Goal: Transaction & Acquisition: Purchase product/service

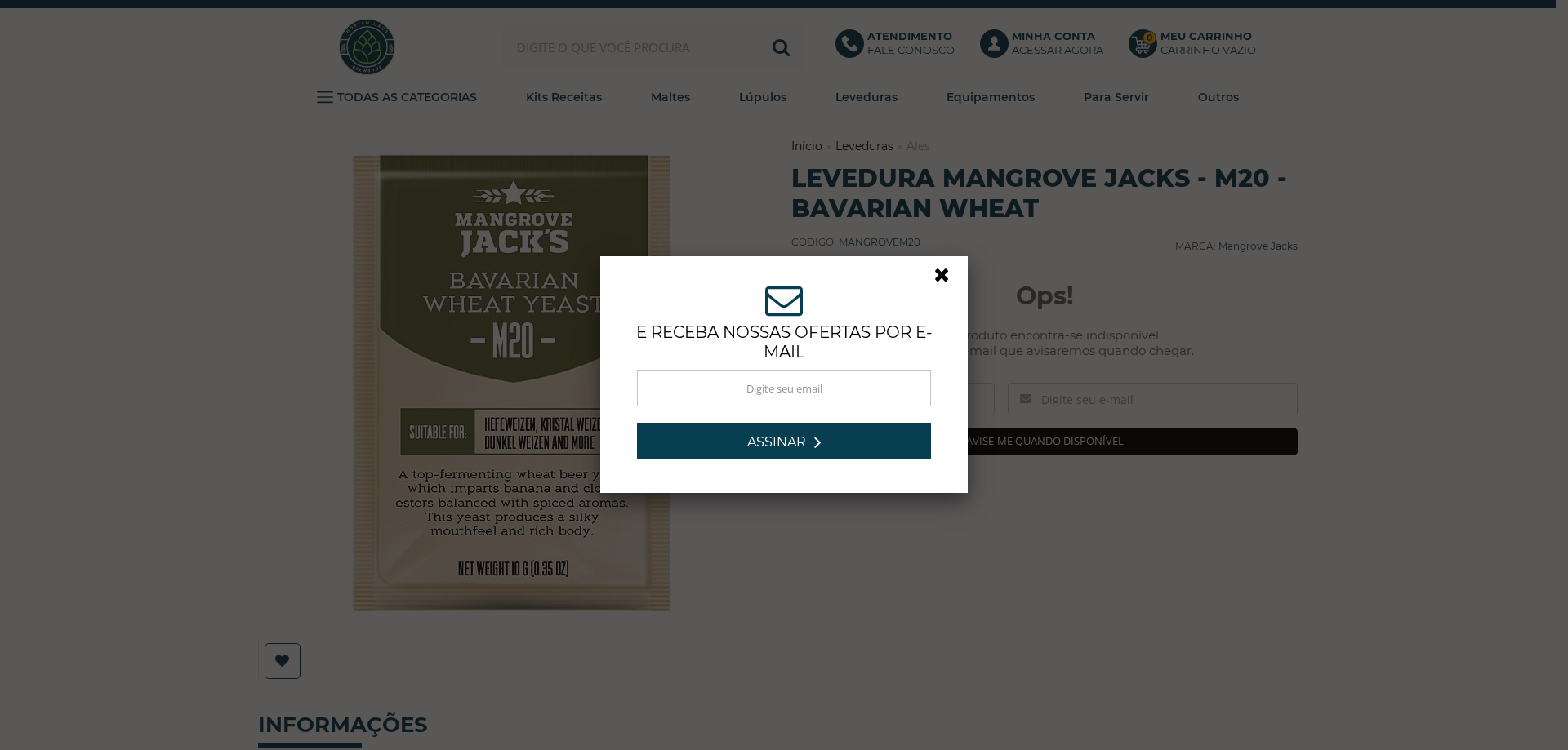
click at [923, 272] on div "e receba nossas ofertas por e-mail Obrigado por se inscrever! Aguarde novidades…" at bounding box center [784, 375] width 343 height 213
click at [926, 270] on div "e receba nossas ofertas por e-mail Obrigado por se inscrever! Aguarde novidades…" at bounding box center [784, 375] width 343 height 213
click at [935, 272] on link at bounding box center [949, 279] width 29 height 29
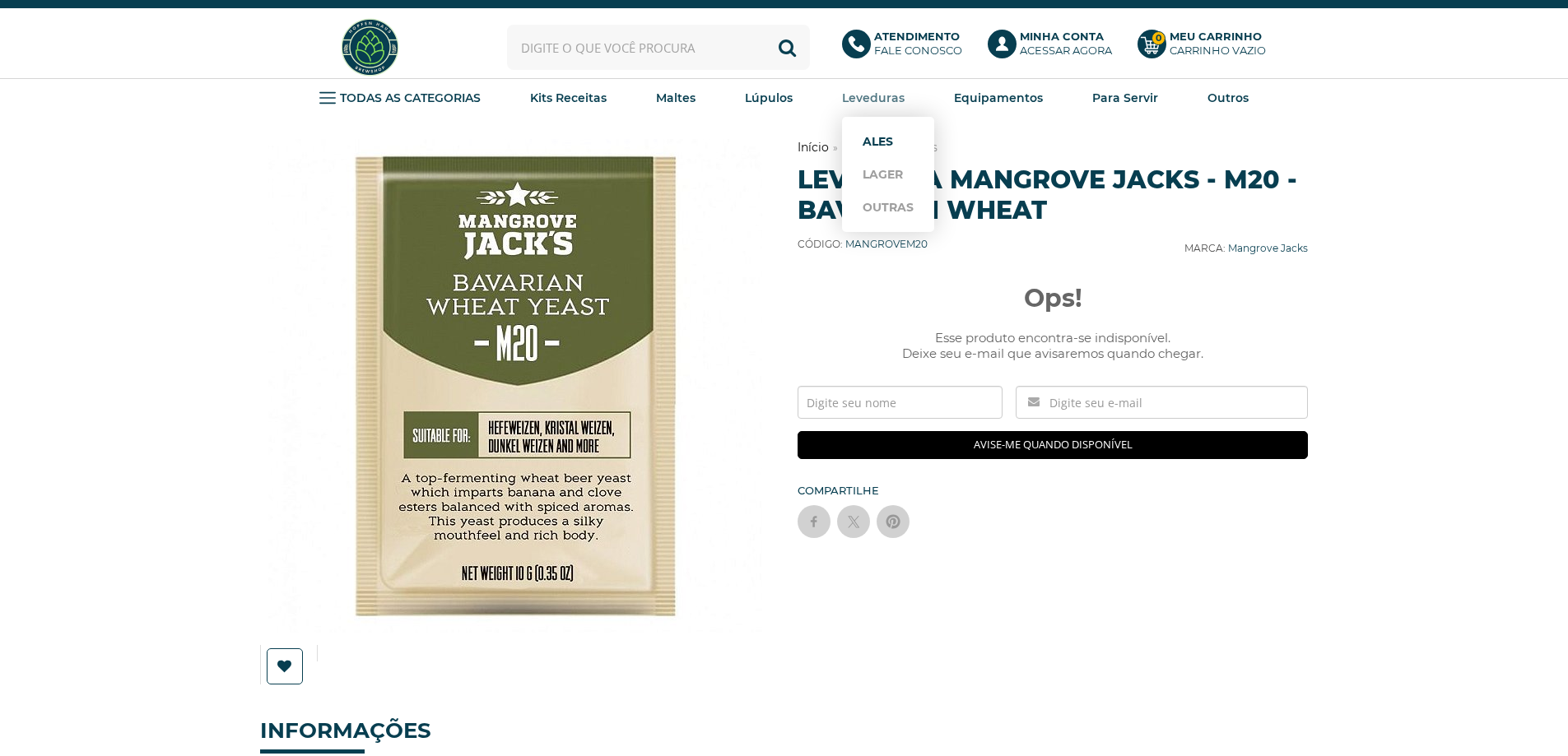
click at [907, 144] on link "Ales" at bounding box center [887, 142] width 51 height 33
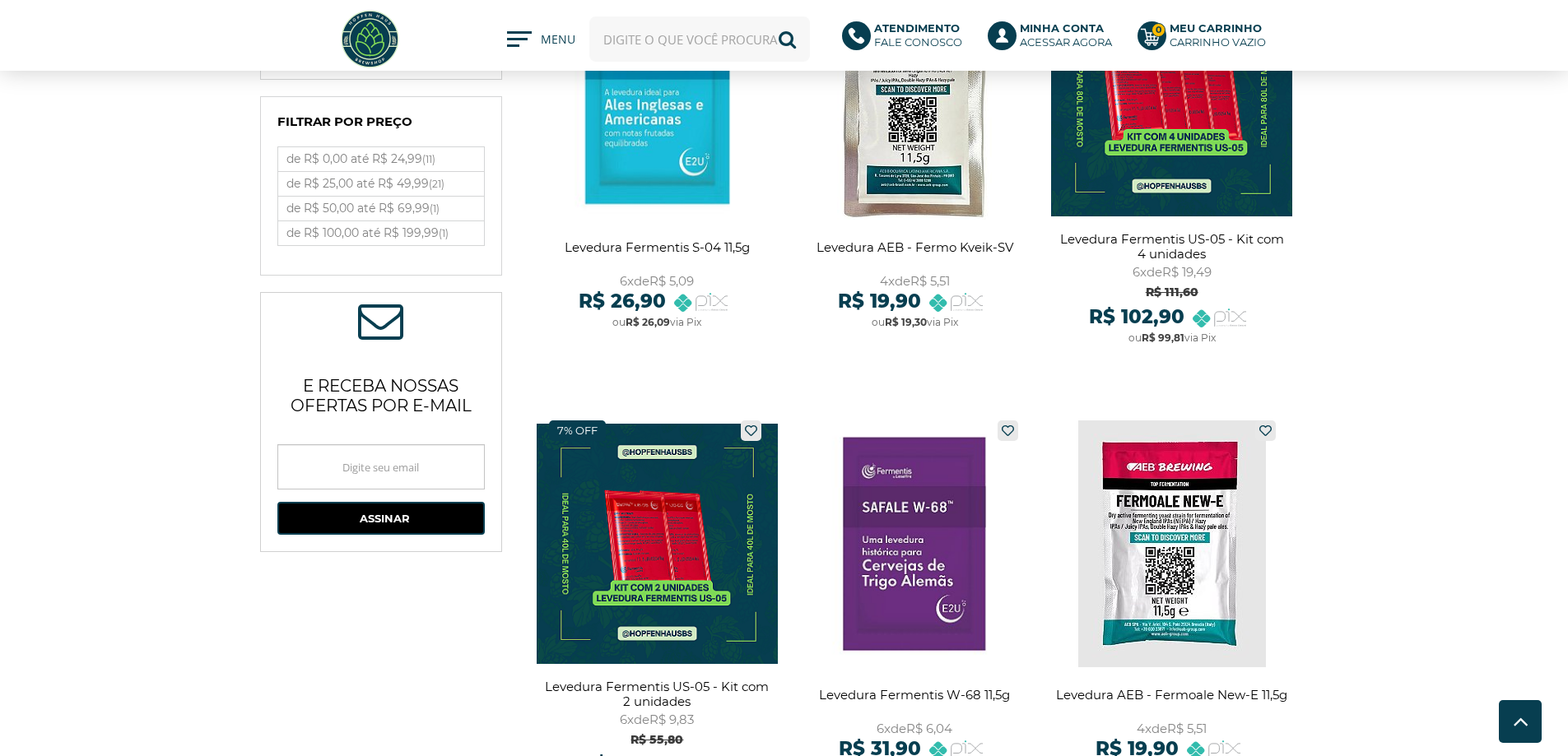
scroll to position [905, 0]
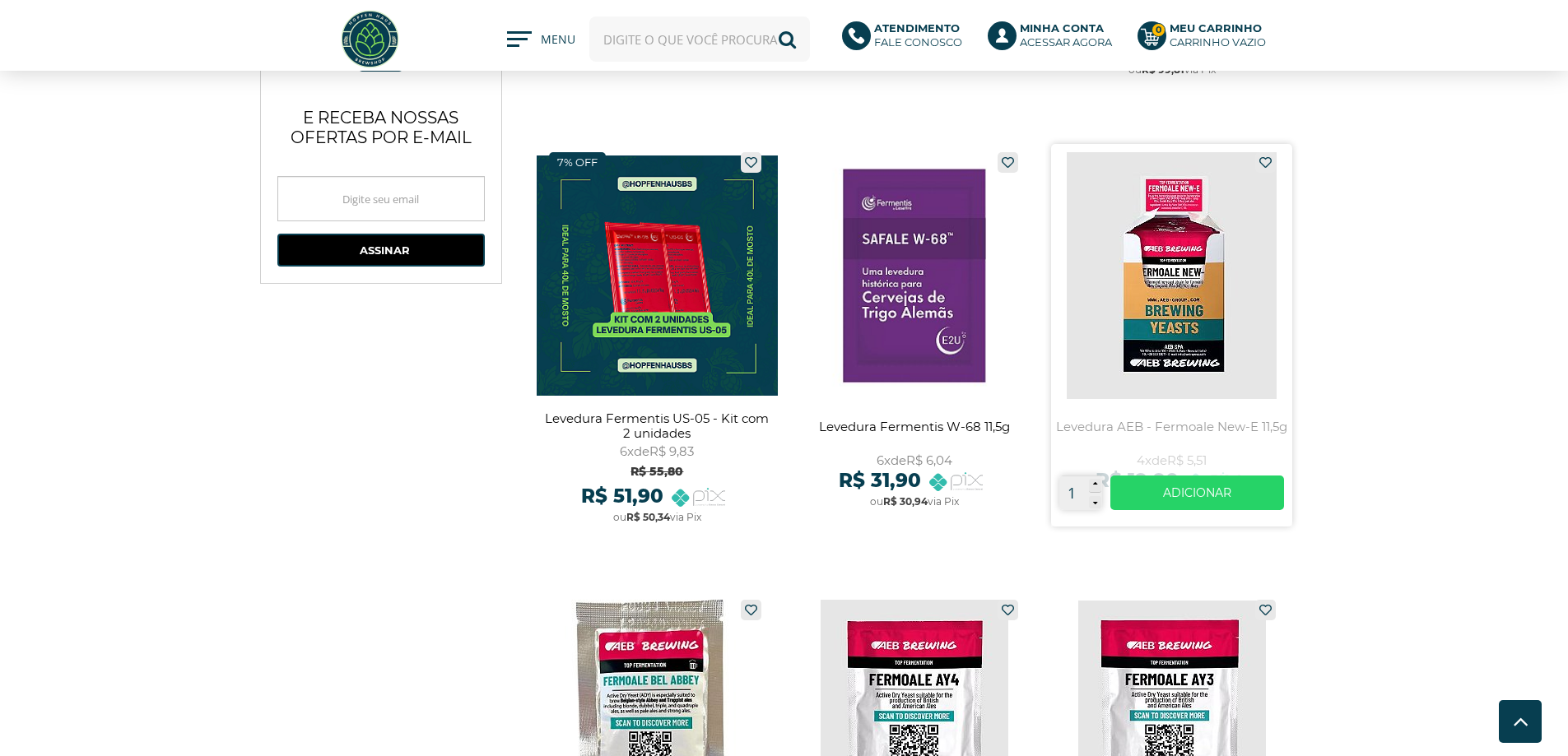
click at [1212, 286] on link at bounding box center [1172, 335] width 241 height 383
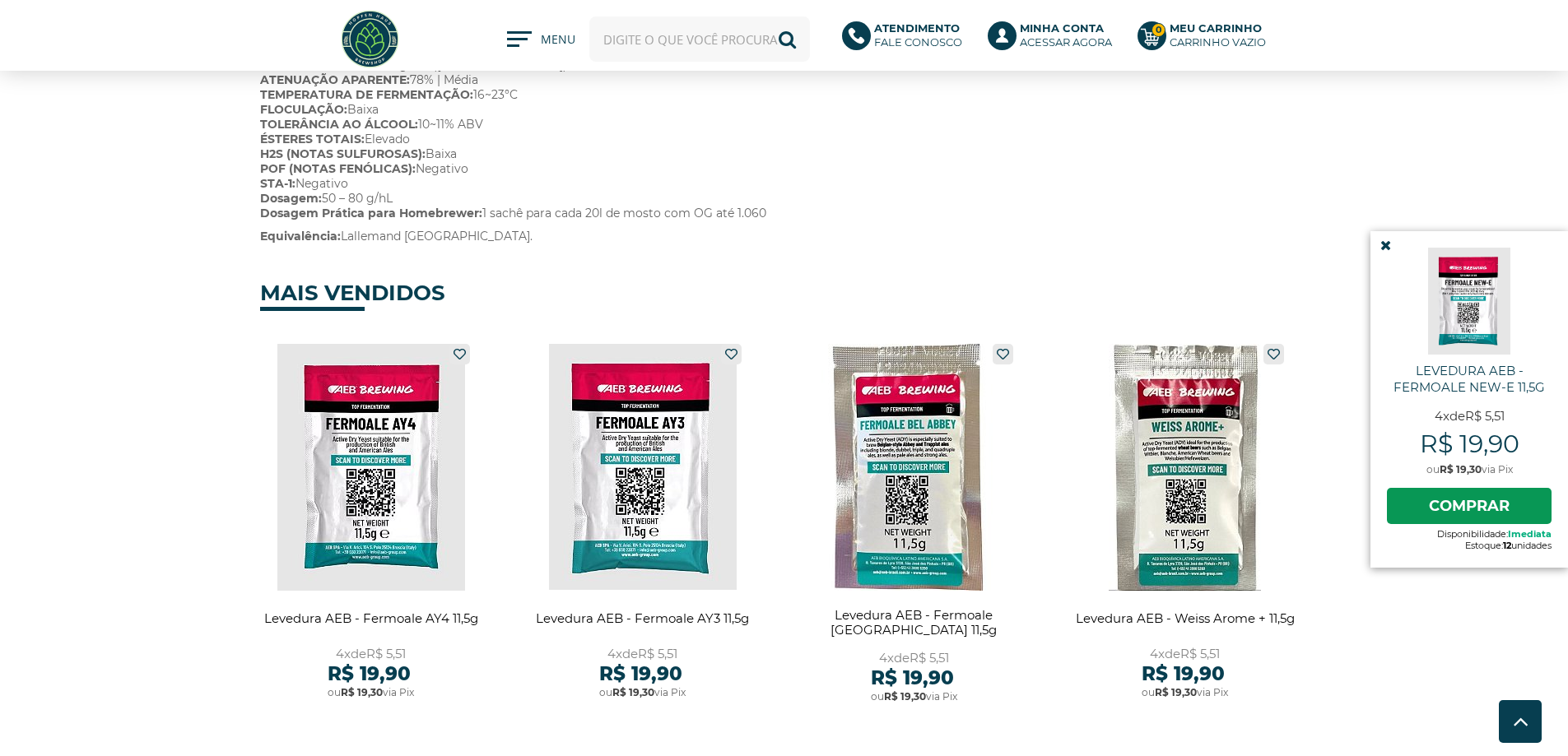
scroll to position [893, 0]
